Goal: Information Seeking & Learning: Learn about a topic

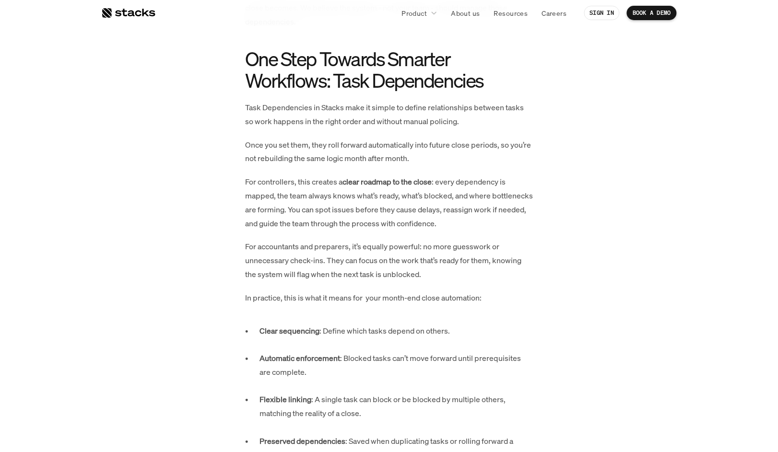
scroll to position [569, 0]
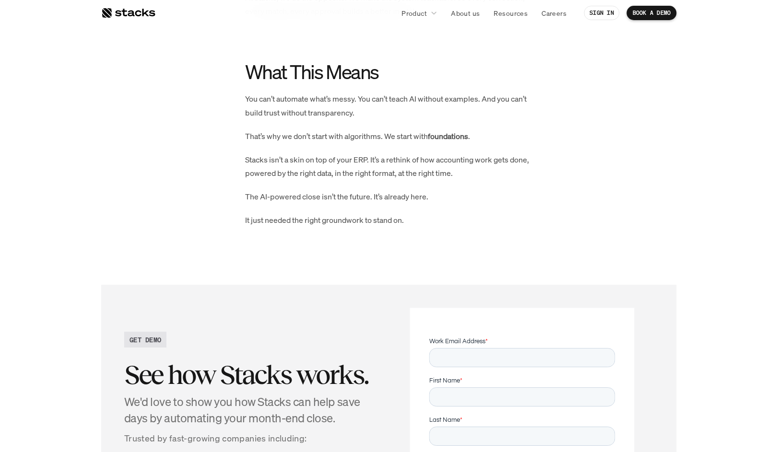
scroll to position [1683, 0]
